Goal: Task Accomplishment & Management: Manage account settings

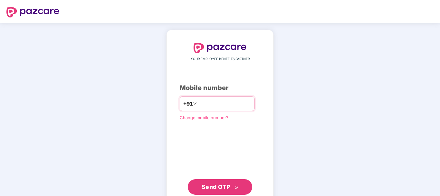
type input "**********"
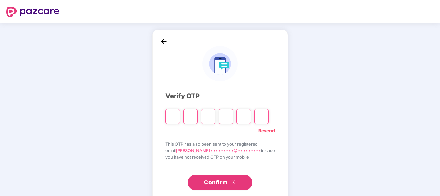
click at [178, 117] on input "Please enter verification code. Digit 1" at bounding box center [172, 116] width 15 height 15
type input "*"
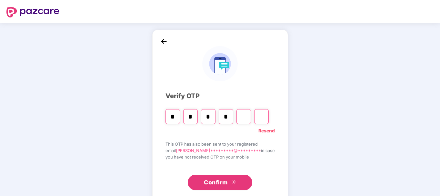
type input "*"
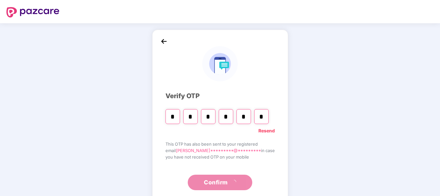
type input "*"
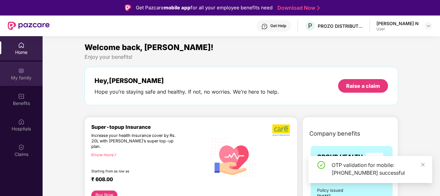
click at [24, 83] on div "My family" at bounding box center [21, 74] width 43 height 24
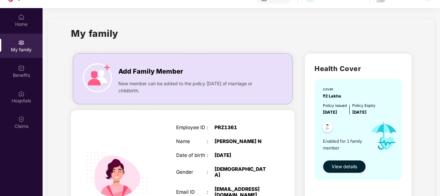
scroll to position [36, 0]
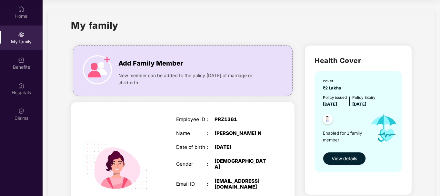
click at [431, 156] on div "My family Add Family Member New member can be added to the policy [DATE] of mar…" at bounding box center [241, 134] width 387 height 249
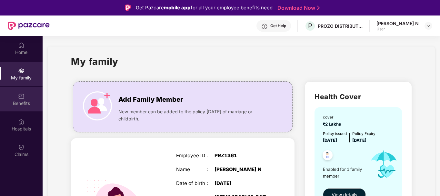
click at [18, 103] on div "Benefits" at bounding box center [21, 103] width 43 height 6
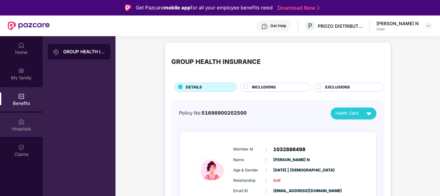
click at [36, 124] on div "Hospitals" at bounding box center [21, 124] width 43 height 24
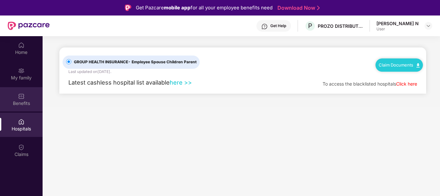
click at [23, 108] on div "Benefits" at bounding box center [21, 99] width 43 height 24
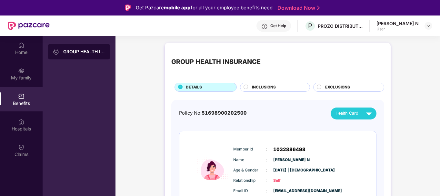
scroll to position [36, 0]
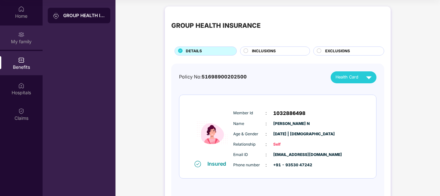
click at [24, 38] on div "My family" at bounding box center [21, 41] width 43 height 6
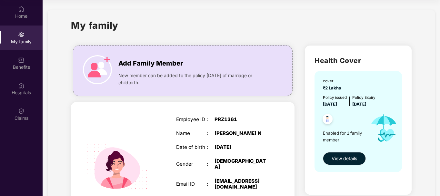
scroll to position [69, 0]
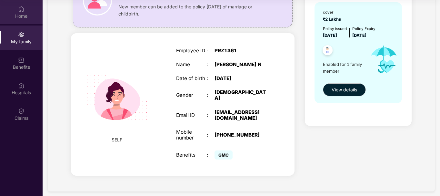
click at [11, 18] on div "Home" at bounding box center [21, 16] width 43 height 6
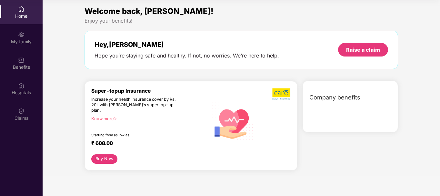
scroll to position [0, 0]
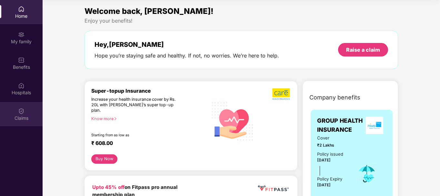
click at [33, 117] on div "Claims" at bounding box center [21, 118] width 43 height 6
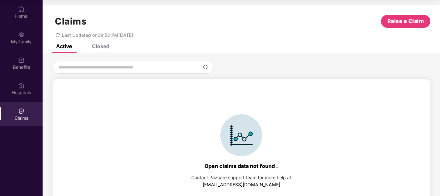
scroll to position [14, 0]
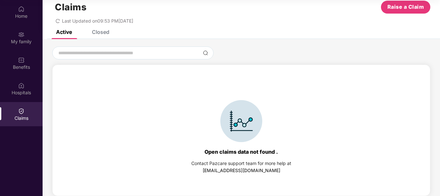
click at [96, 33] on div "Closed" at bounding box center [100, 32] width 17 height 6
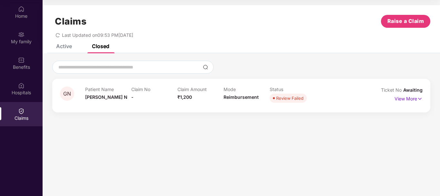
scroll to position [0, 0]
click at [20, 93] on div "Hospitals" at bounding box center [21, 92] width 43 height 6
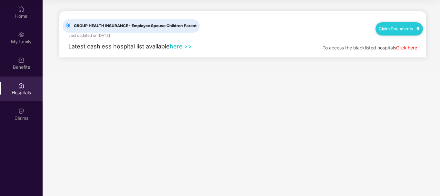
click at [200, 45] on div "Latest cashless hospital list available here >> To access the blacklisted hospi…" at bounding box center [243, 47] width 360 height 19
click at [15, 56] on div "Benefits" at bounding box center [21, 63] width 43 height 24
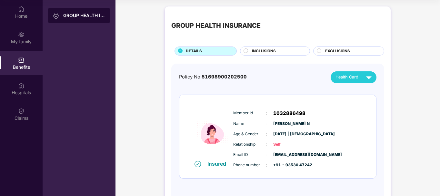
click at [16, 51] on div "Home My family Benefits Hospitals Claims" at bounding box center [21, 63] width 43 height 127
click at [18, 53] on div "Benefits" at bounding box center [21, 63] width 43 height 24
click at [18, 49] on div "My family" at bounding box center [21, 37] width 43 height 24
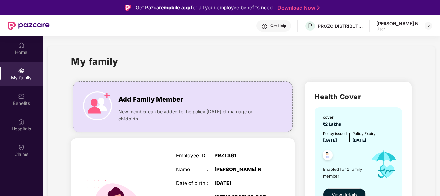
click at [415, 29] on div "User" at bounding box center [397, 28] width 42 height 5
click at [426, 23] on img at bounding box center [427, 25] width 5 height 5
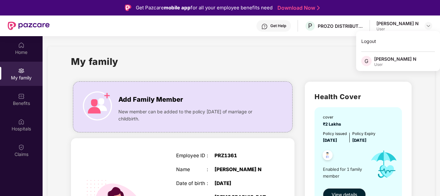
click at [391, 63] on div "G [PERSON_NAME] N User" at bounding box center [398, 61] width 84 height 11
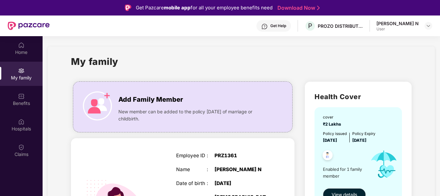
click at [379, 61] on div "My family" at bounding box center [241, 65] width 340 height 22
click at [425, 25] on div at bounding box center [428, 26] width 8 height 8
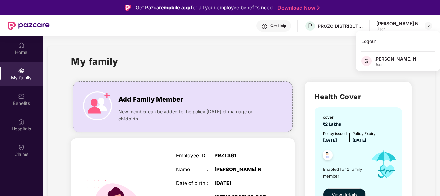
click at [369, 59] on span "G" at bounding box center [366, 61] width 10 height 10
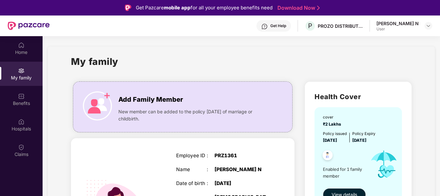
click at [386, 59] on div "My family" at bounding box center [241, 65] width 340 height 22
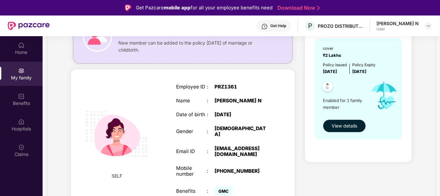
scroll to position [36, 0]
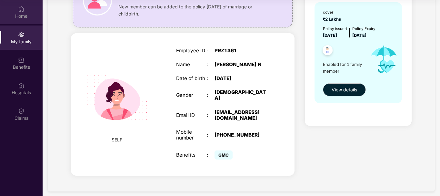
click at [20, 19] on div "Home" at bounding box center [21, 12] width 43 height 24
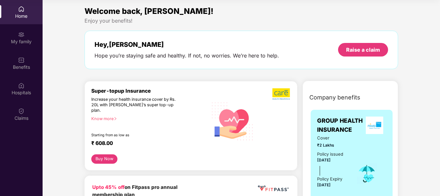
scroll to position [0, 0]
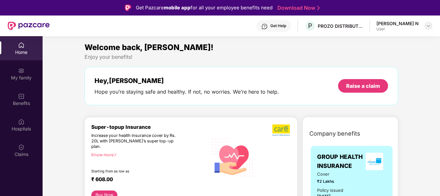
click at [429, 23] on div at bounding box center [428, 26] width 8 height 8
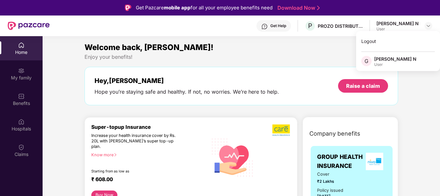
click at [388, 65] on div "User" at bounding box center [395, 64] width 42 height 5
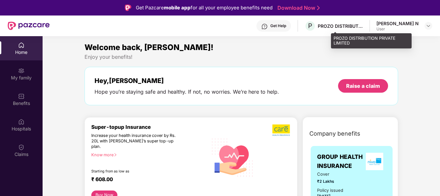
click at [363, 26] on div "PROZO DISTRIBUTION PRIVATE LIMITED" at bounding box center [339, 26] width 45 height 6
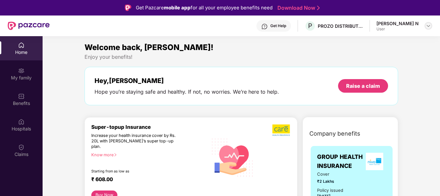
click at [424, 26] on div at bounding box center [428, 26] width 8 height 8
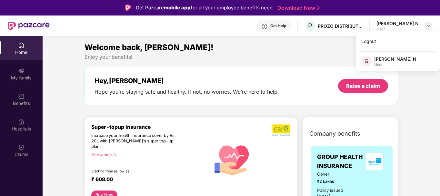
click at [426, 26] on img at bounding box center [427, 25] width 5 height 5
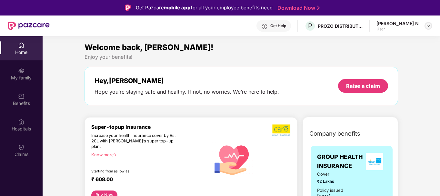
click at [426, 27] on img at bounding box center [427, 25] width 5 height 5
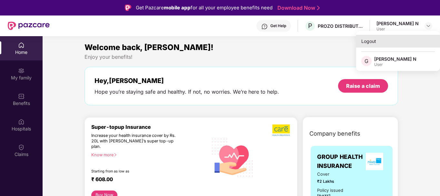
click at [374, 42] on div "Logout" at bounding box center [398, 41] width 84 height 13
